Goal: Task Accomplishment & Management: Manage account settings

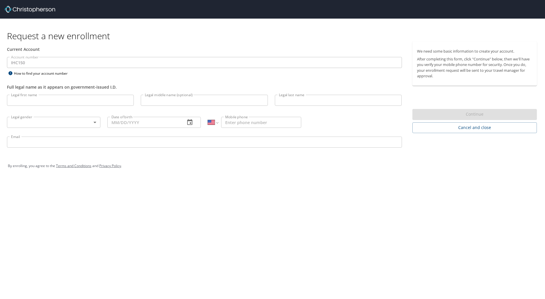
select select "US"
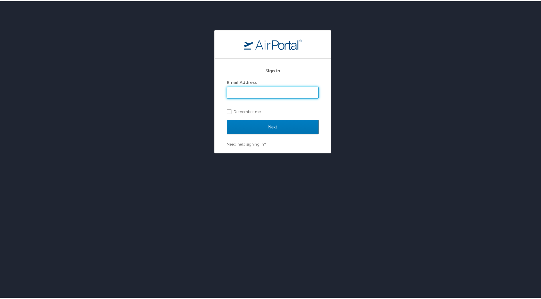
click at [243, 94] on input "Email Address" at bounding box center [272, 91] width 91 height 11
type input "tej.singh@imail.org"
click at [261, 123] on input "Next" at bounding box center [273, 125] width 92 height 15
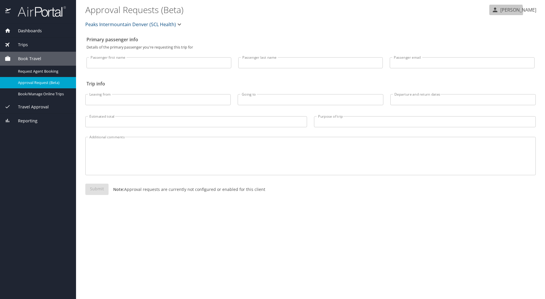
click at [519, 11] on p "Tej Singh" at bounding box center [518, 9] width 38 height 7
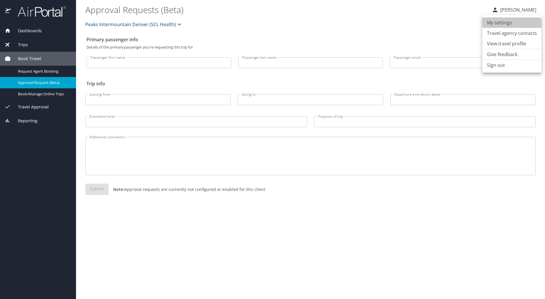
click at [504, 25] on li "My settings" at bounding box center [511, 22] width 59 height 10
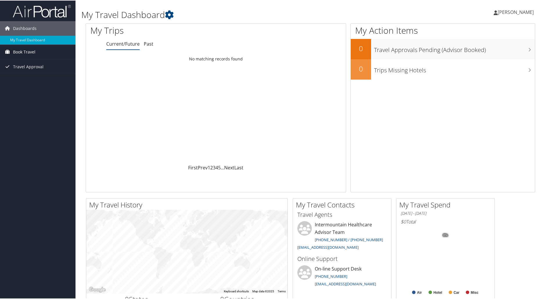
click at [22, 50] on span "Book Travel" at bounding box center [24, 51] width 22 height 15
click at [37, 71] on link "Book/Manage Online Trips" at bounding box center [37, 71] width 75 height 9
